Goal: Task Accomplishment & Management: Manage account settings

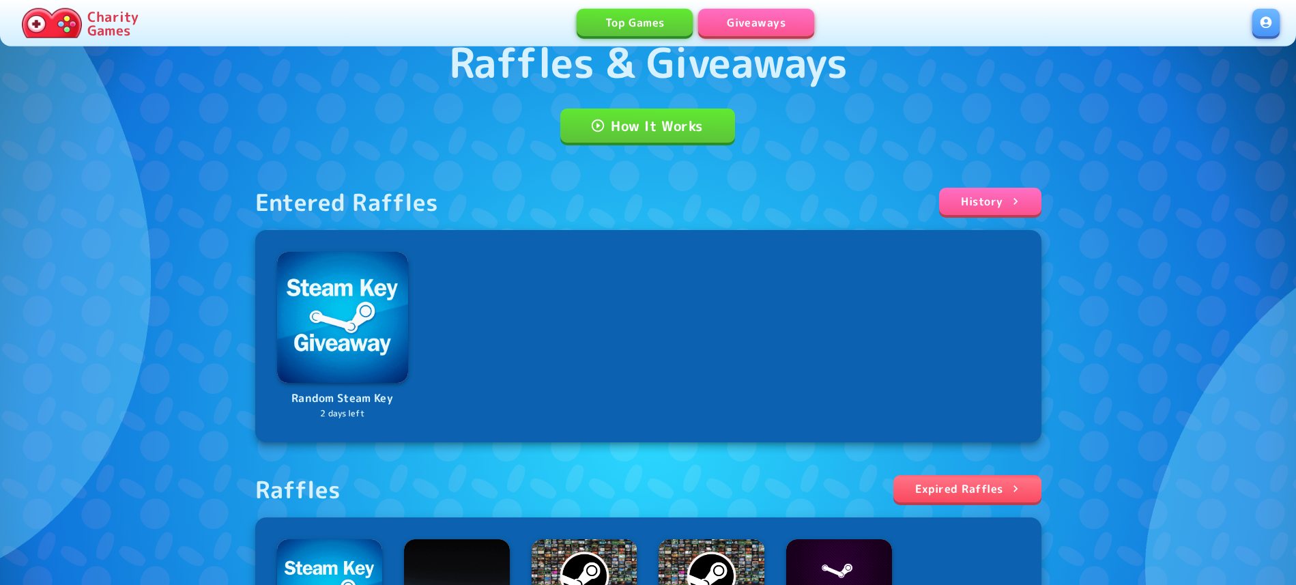
scroll to position [70, 0]
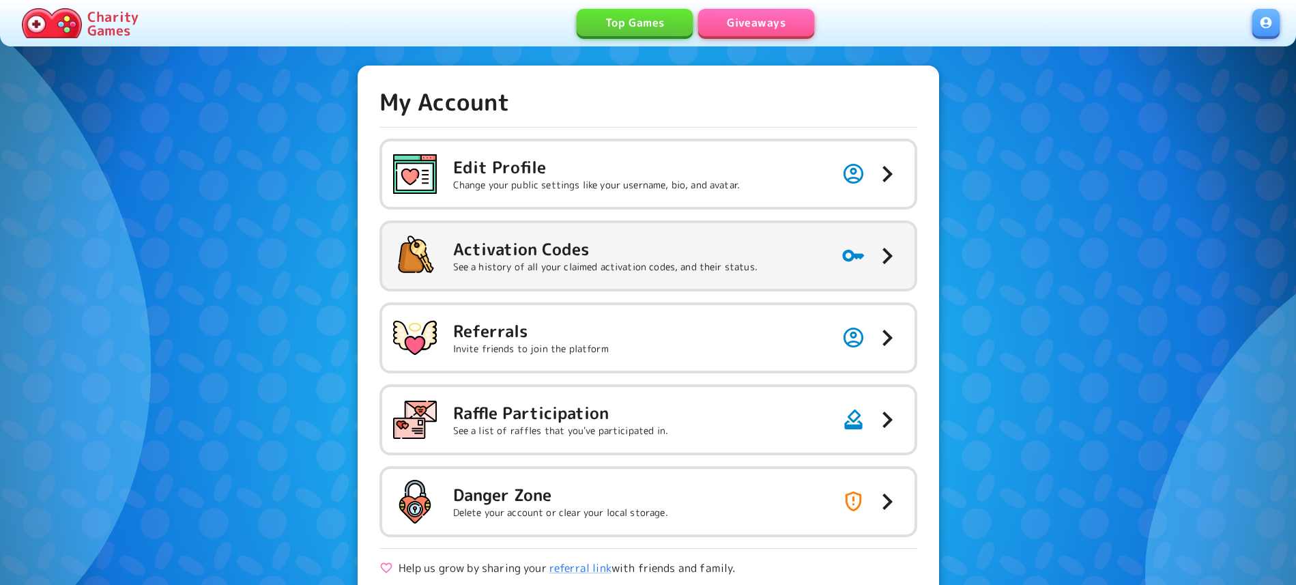
click at [644, 274] on div "Activation Codes See a history of all your claimed activation codes, and their …" at bounding box center [575, 256] width 364 height 44
